Goal: Check status: Check status

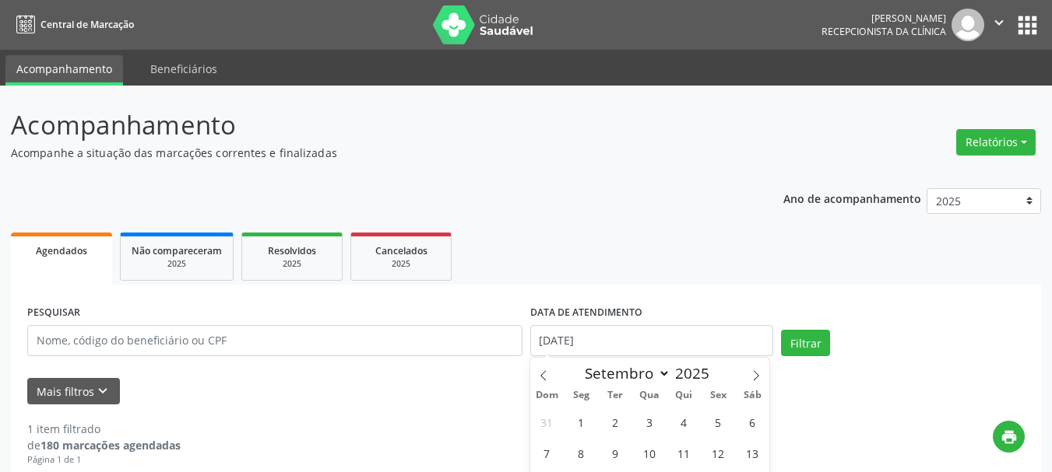
select select "8"
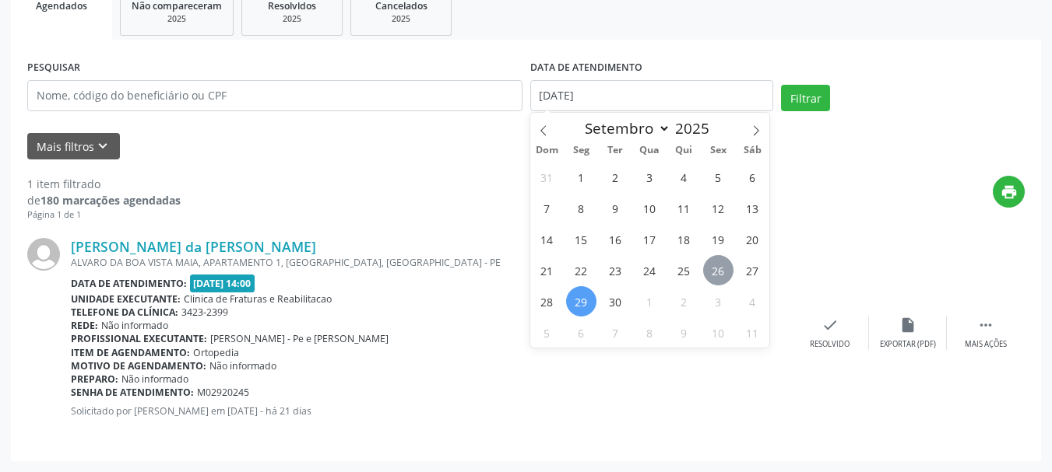
click at [727, 274] on span "26" at bounding box center [718, 270] width 30 height 30
type input "[DATE]"
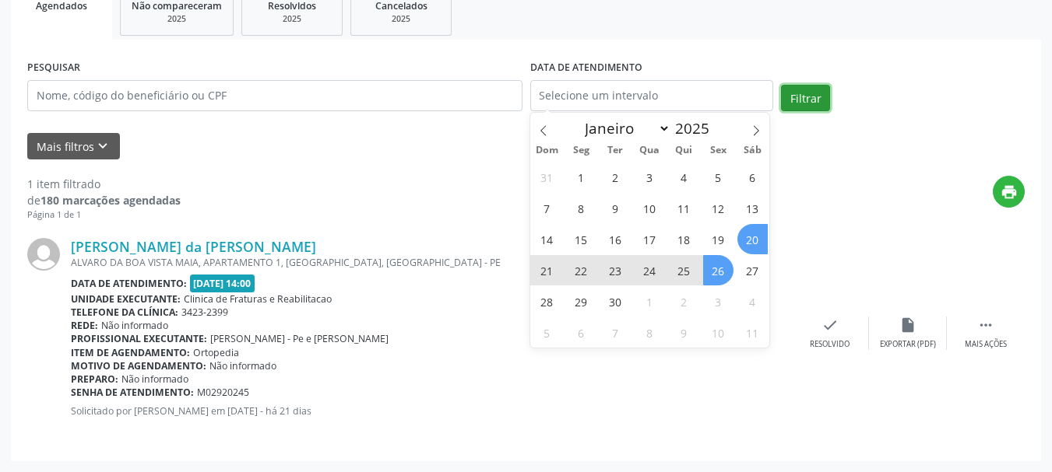
click at [799, 98] on button "Filtrar" at bounding box center [805, 98] width 49 height 26
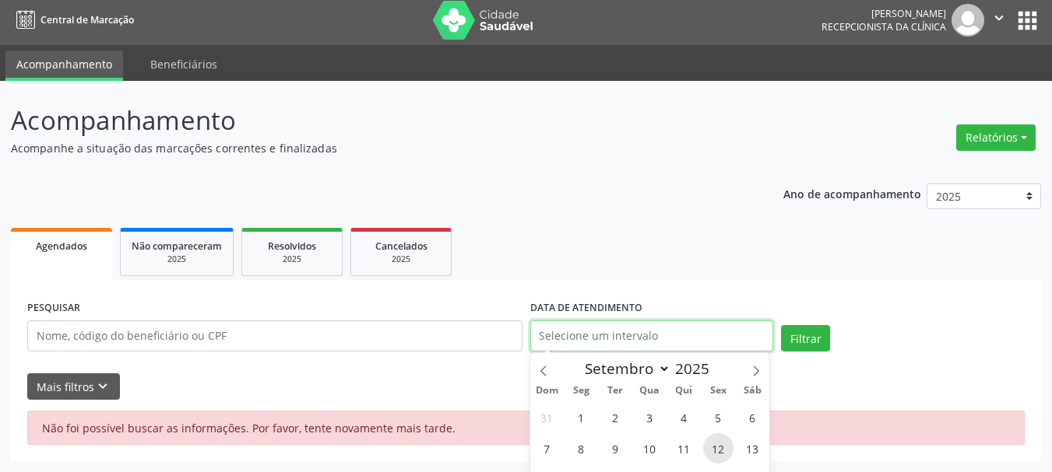
scroll to position [105, 0]
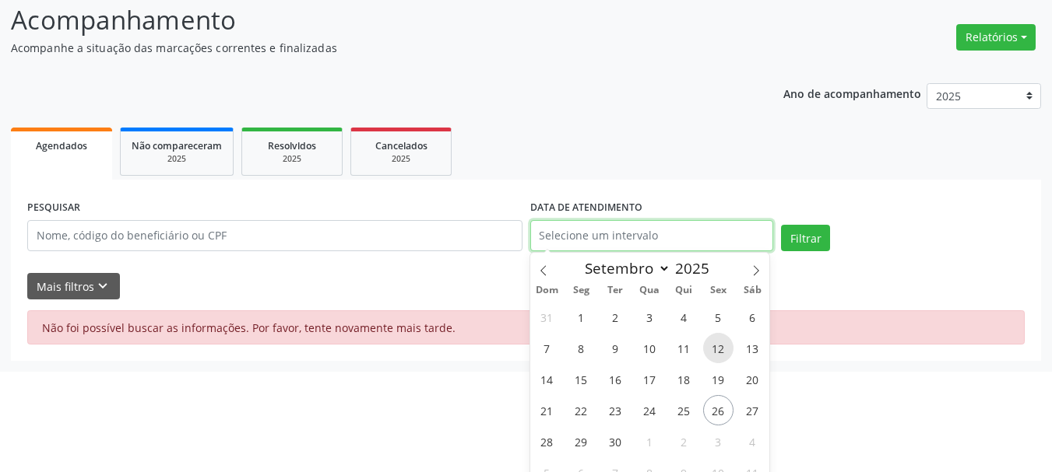
click at [730, 332] on body "Central de Marcação [PERSON_NAME] Recepcionista da clínica  Configurações Sair…" at bounding box center [526, 131] width 1052 height 472
click at [718, 400] on span "26" at bounding box center [718, 410] width 30 height 30
type input "[DATE]"
click at [718, 400] on span "26" at bounding box center [718, 410] width 30 height 30
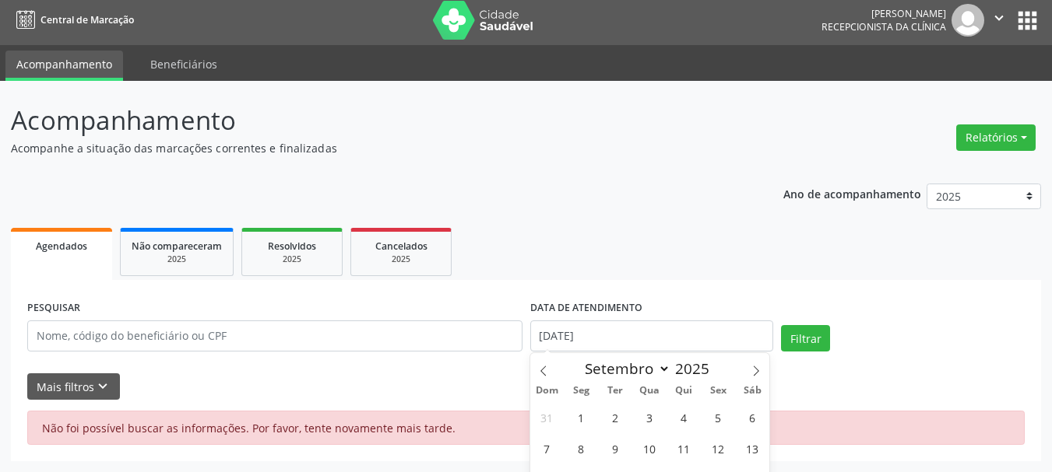
select select "8"
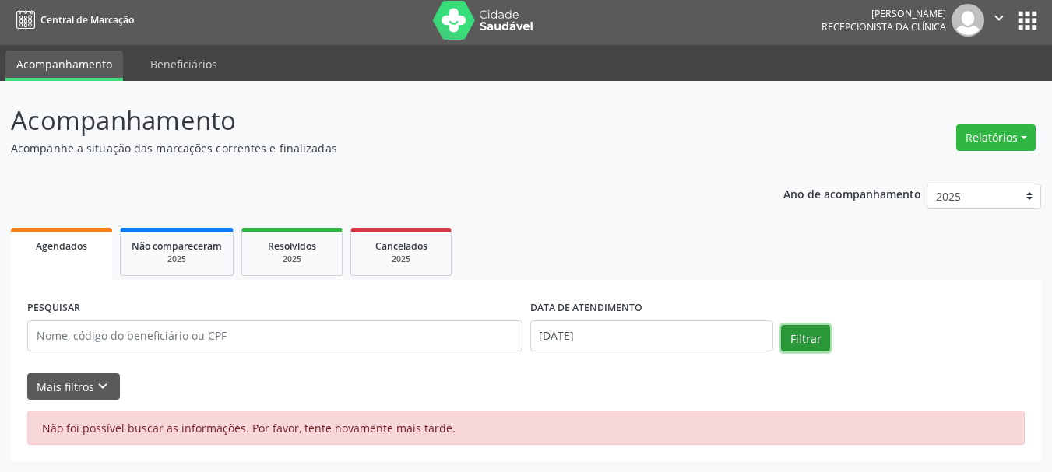
click at [813, 334] on button "Filtrar" at bounding box center [805, 338] width 49 height 26
click at [635, 328] on input "[DATE]" at bounding box center [652, 336] width 244 height 31
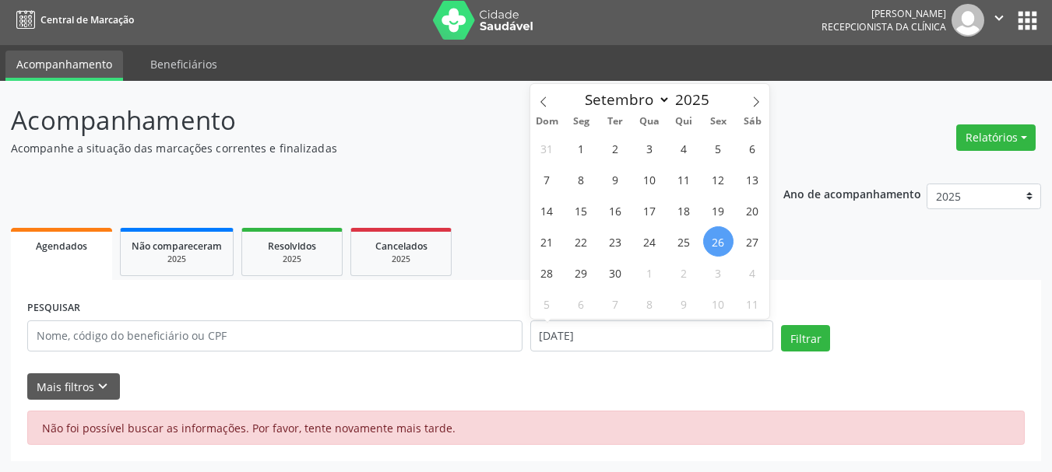
click at [720, 241] on span "26" at bounding box center [718, 242] width 30 height 30
type input "[DATE]"
click at [720, 241] on span "26" at bounding box center [718, 242] width 30 height 30
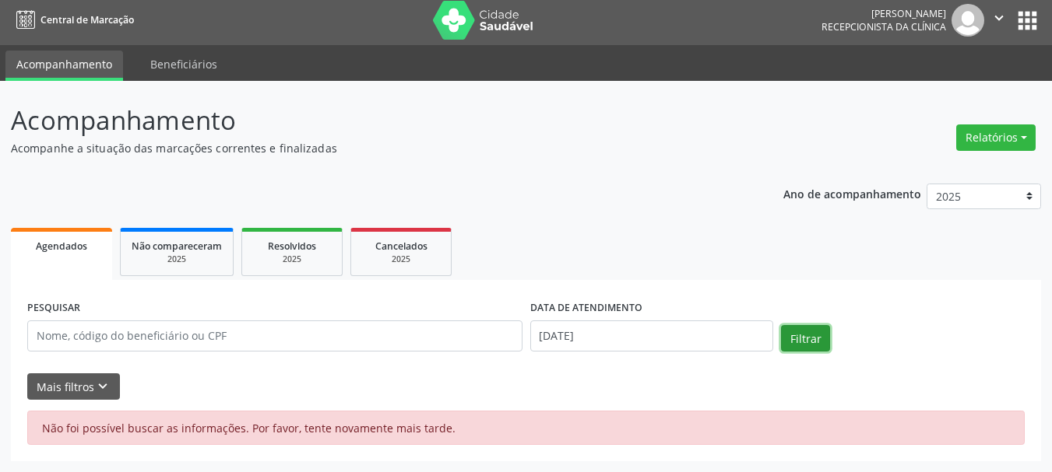
click at [806, 337] on button "Filtrar" at bounding box center [805, 338] width 49 height 26
